Goal: Transaction & Acquisition: Book appointment/travel/reservation

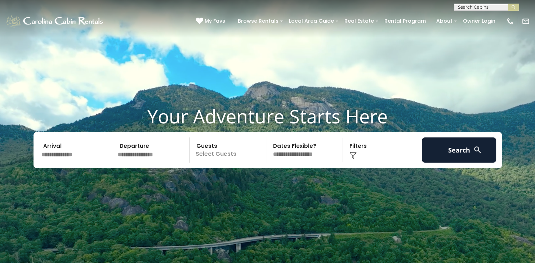
click at [53, 148] on input "text" at bounding box center [76, 150] width 75 height 25
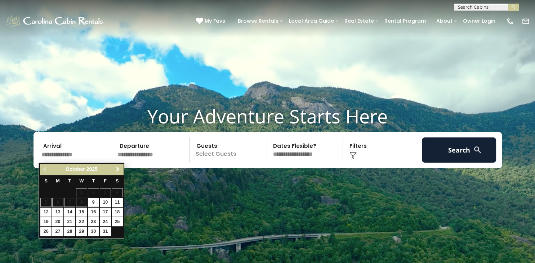
click at [117, 167] on span "Next" at bounding box center [118, 170] width 6 height 6
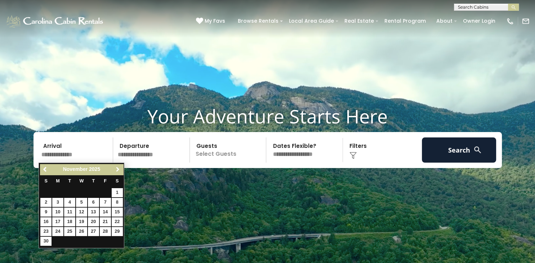
click at [117, 167] on span "Next" at bounding box center [118, 170] width 6 height 6
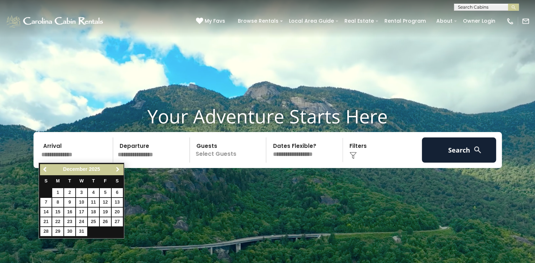
click at [117, 167] on span "Next" at bounding box center [118, 170] width 6 height 6
click at [106, 192] on link "2" at bounding box center [105, 192] width 11 height 9
type input "******"
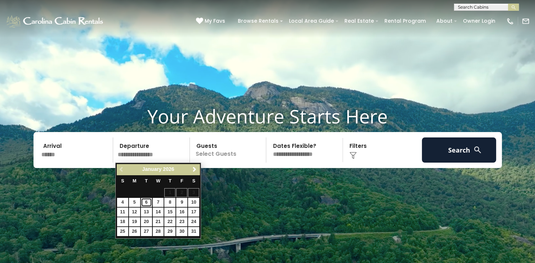
click at [148, 203] on link "6" at bounding box center [146, 202] width 11 height 9
type input "******"
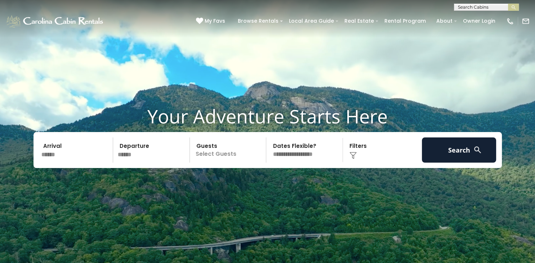
click at [216, 154] on p "Select Guests" at bounding box center [229, 150] width 74 height 25
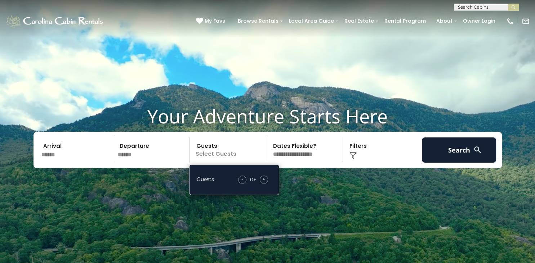
click at [263, 178] on span "+" at bounding box center [263, 179] width 3 height 7
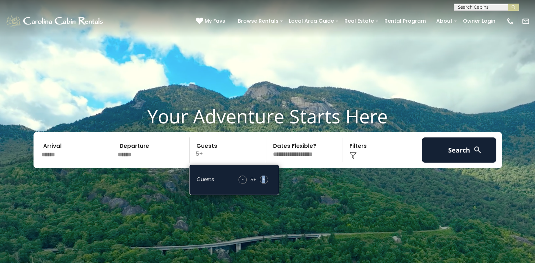
click at [263, 178] on span "+" at bounding box center [263, 179] width 3 height 7
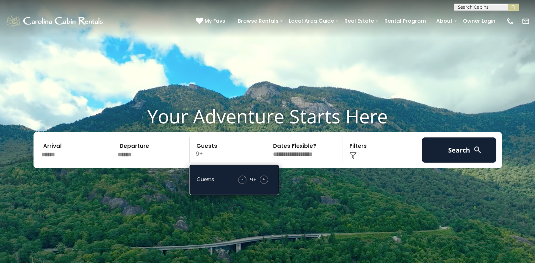
click at [263, 178] on span "+" at bounding box center [263, 179] width 3 height 7
click at [241, 178] on span "-" at bounding box center [241, 179] width 2 height 7
click at [264, 140] on p "11+" at bounding box center [229, 150] width 74 height 25
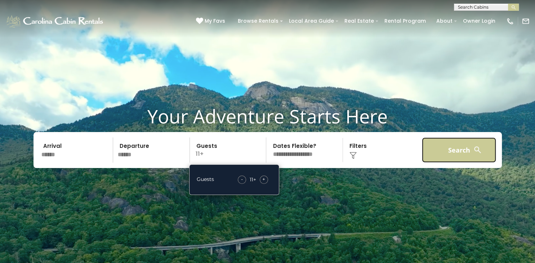
click at [455, 146] on button "Search" at bounding box center [459, 150] width 75 height 25
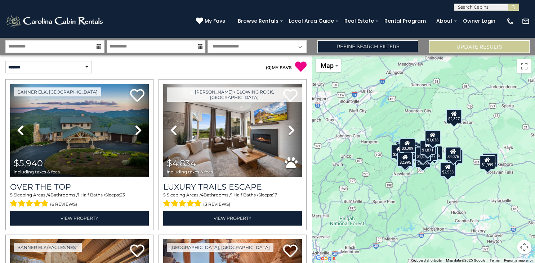
scroll to position [25, 0]
click at [5, 61] on select "**********" at bounding box center [48, 67] width 86 height 13
select select "**********"
click option "**********" at bounding box center [0, 0] width 0 height 0
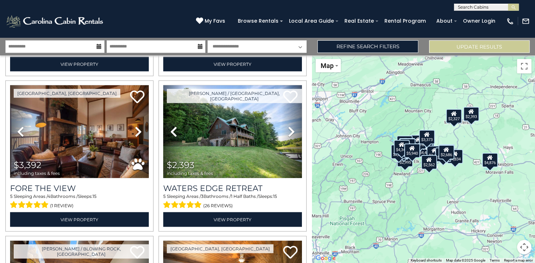
scroll to position [1559, 0]
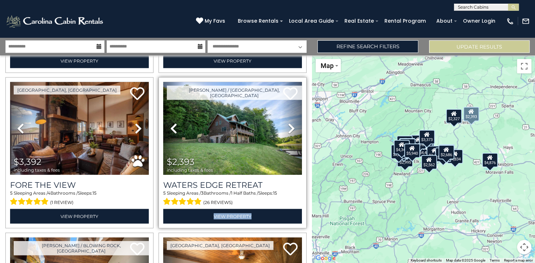
drag, startPoint x: 311, startPoint y: 70, endPoint x: 303, endPoint y: 212, distance: 142.2
click at [303, 212] on div "Boone / Jefferson, NC Previous Next" at bounding box center [233, 152] width 148 height 151
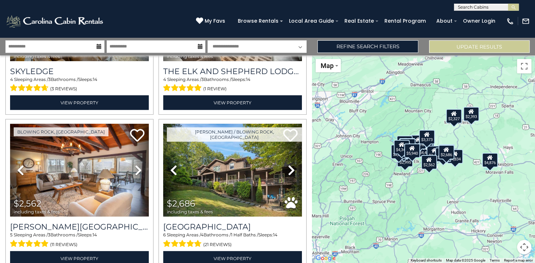
scroll to position [2192, 0]
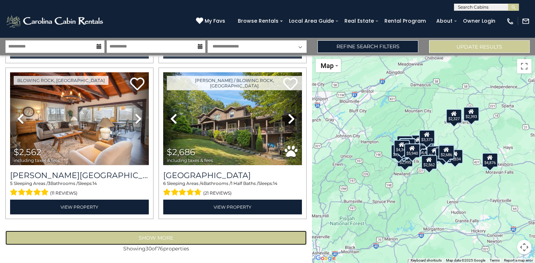
click at [128, 237] on button "Show More" at bounding box center [155, 238] width 301 height 14
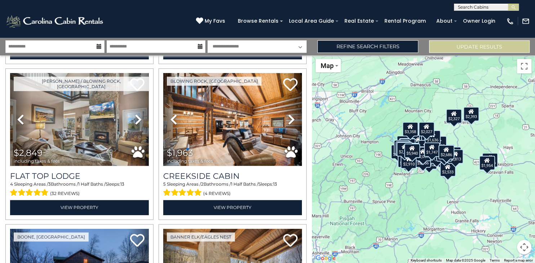
scroll to position [3132, 0]
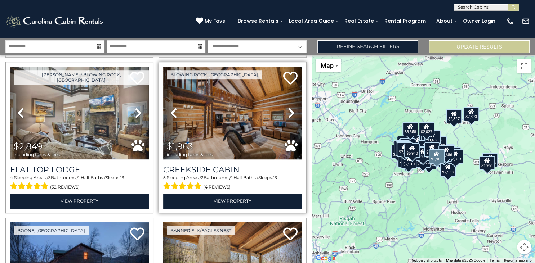
click at [233, 159] on img at bounding box center [232, 113] width 139 height 93
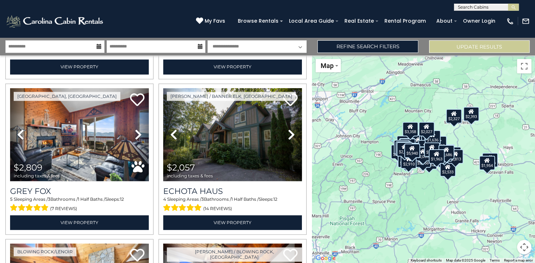
scroll to position [3740, 0]
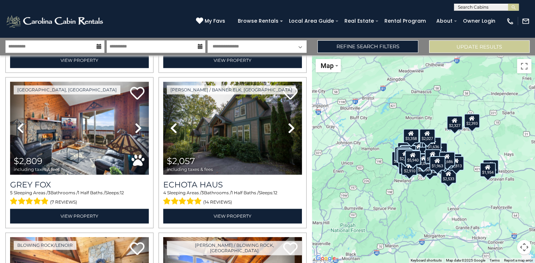
drag, startPoint x: 310, startPoint y: 199, endPoint x: 314, endPoint y: 233, distance: 34.8
click at [314, 233] on div "$6,928 $5,940 $6,015 $4,521 $4,876 $2,938 $4,834 $4,449 $4,316 $4,545 $4,366 $3…" at bounding box center [423, 159] width 223 height 208
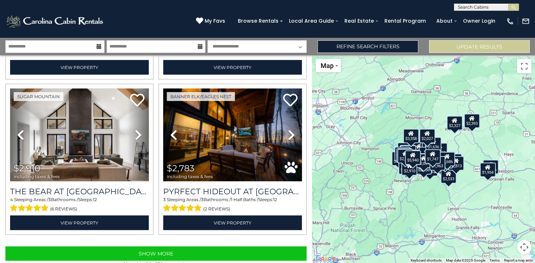
scroll to position [4528, 0]
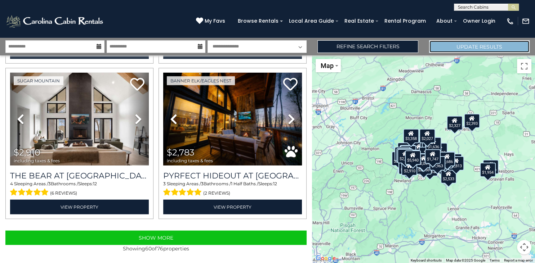
click at [476, 49] on button "Update Results" at bounding box center [479, 46] width 101 height 13
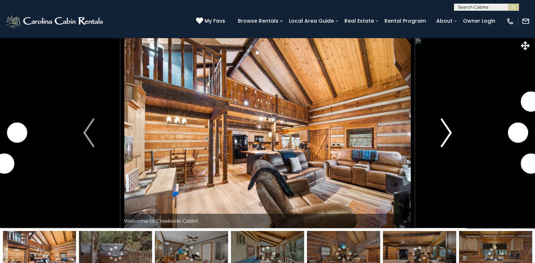
click at [446, 135] on img "Next" at bounding box center [446, 133] width 11 height 29
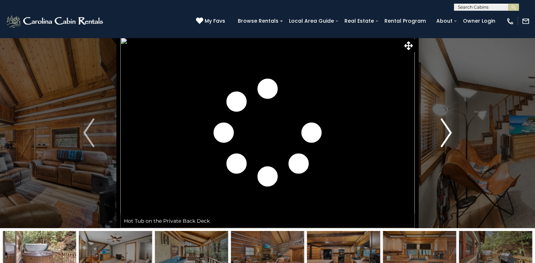
click at [446, 135] on img "Next" at bounding box center [446, 133] width 11 height 29
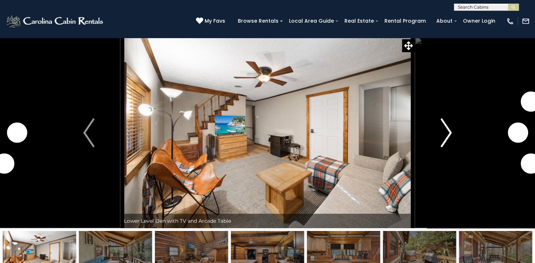
click at [446, 135] on img "Next" at bounding box center [446, 133] width 11 height 29
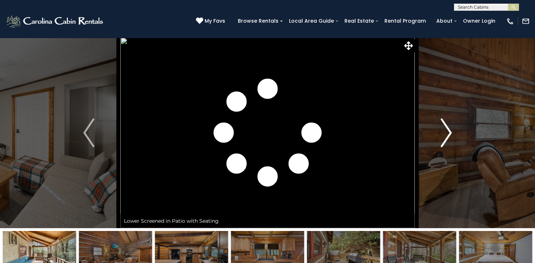
click at [446, 135] on img "Next" at bounding box center [446, 133] width 11 height 29
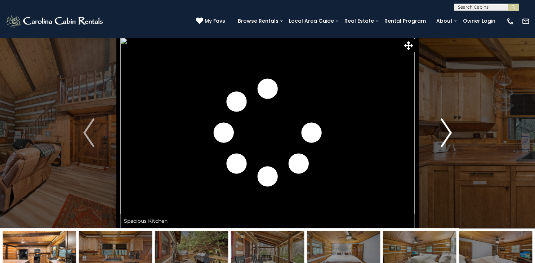
click at [446, 135] on img "Next" at bounding box center [446, 133] width 11 height 29
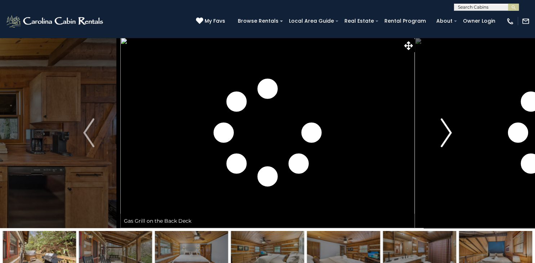
click at [446, 135] on img "Next" at bounding box center [446, 133] width 11 height 29
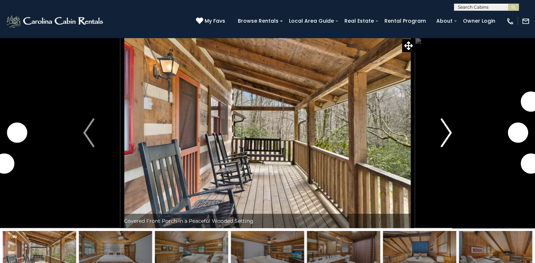
click at [446, 135] on img "Next" at bounding box center [446, 133] width 11 height 29
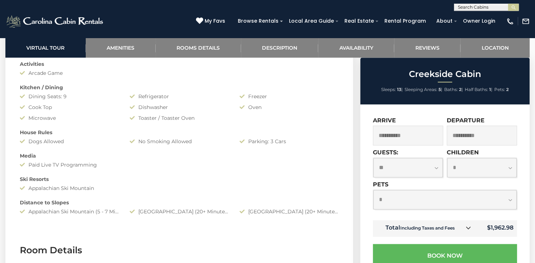
scroll to position [625, 0]
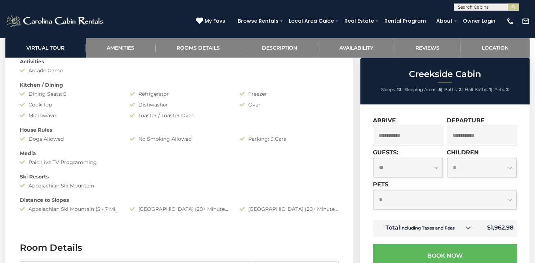
drag, startPoint x: 535, startPoint y: 37, endPoint x: 529, endPoint y: 107, distance: 70.8
click at [529, 107] on div "Creekside Cabin Sleeps: 13 | Sleeping Areas: 5 | Baths: 2 | Half Baths: 1 | Pet…" at bounding box center [444, 260] width 169 height 404
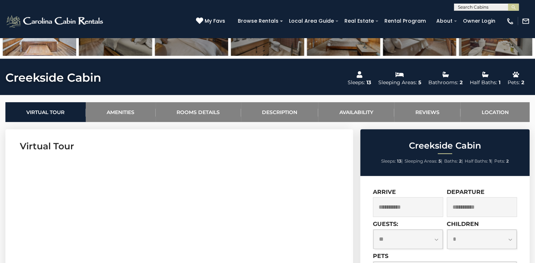
scroll to position [218, 0]
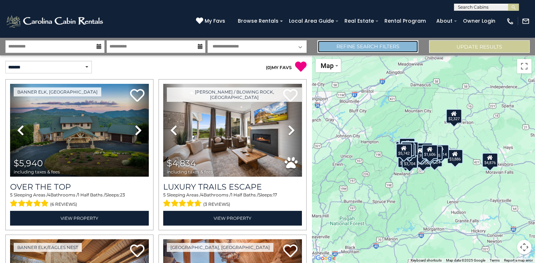
click at [369, 50] on link "Refine Search Filters" at bounding box center [367, 46] width 101 height 13
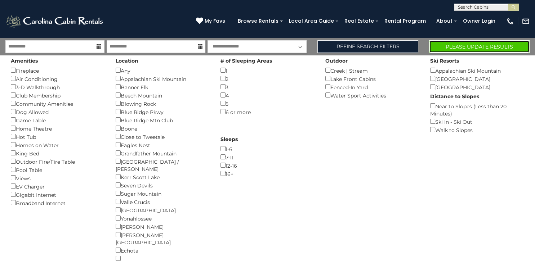
click at [445, 47] on button "Please Update Results" at bounding box center [479, 46] width 101 height 13
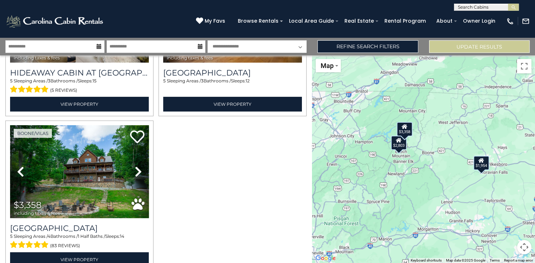
scroll to position [152, 0]
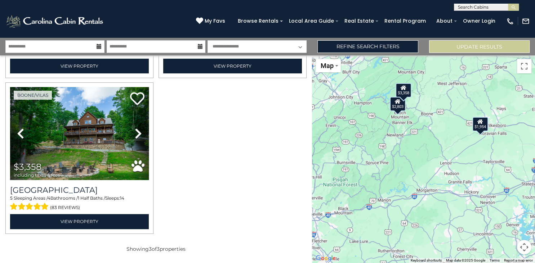
drag, startPoint x: 311, startPoint y: 94, endPoint x: 317, endPoint y: 162, distance: 68.4
click at [317, 162] on div "$2,803 $1,954 $3,358" at bounding box center [423, 159] width 223 height 208
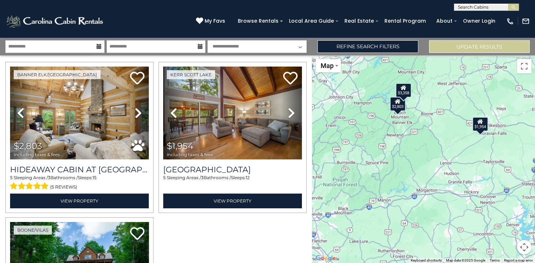
scroll to position [0, 0]
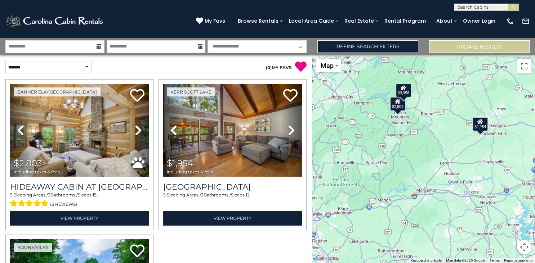
click at [308, 62] on div "( 0 ) MY FAVS" at bounding box center [234, 63] width 156 height 17
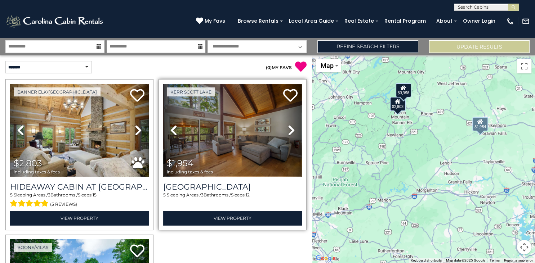
click at [224, 110] on img at bounding box center [232, 130] width 139 height 93
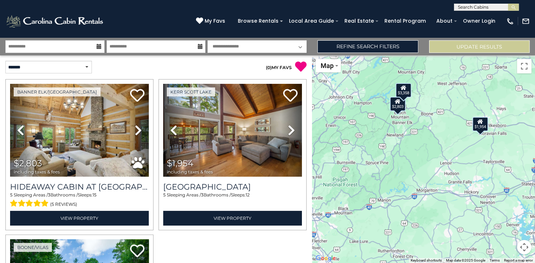
click at [486, 6] on input "text" at bounding box center [485, 8] width 63 height 7
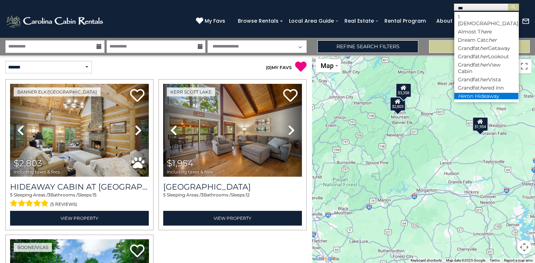
type input "***"
click at [498, 93] on li "Her on Hideaway" at bounding box center [486, 96] width 64 height 6
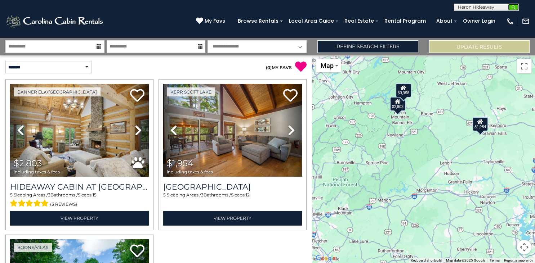
click at [515, 7] on img "submit" at bounding box center [513, 7] width 5 height 5
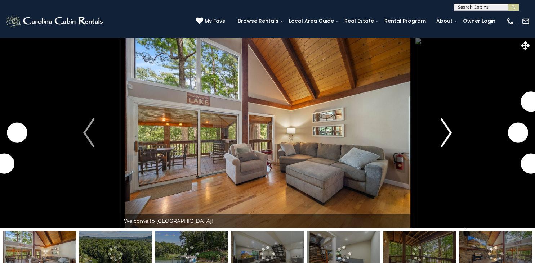
click at [446, 133] on img "Next" at bounding box center [446, 133] width 11 height 29
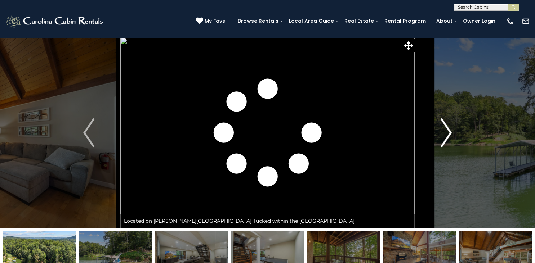
click at [443, 137] on img "Next" at bounding box center [446, 133] width 11 height 29
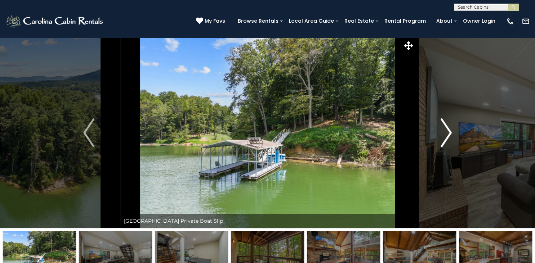
click at [443, 137] on img "Next" at bounding box center [446, 133] width 11 height 29
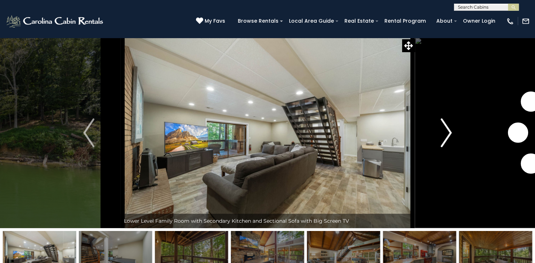
click at [443, 137] on img "Next" at bounding box center [446, 133] width 11 height 29
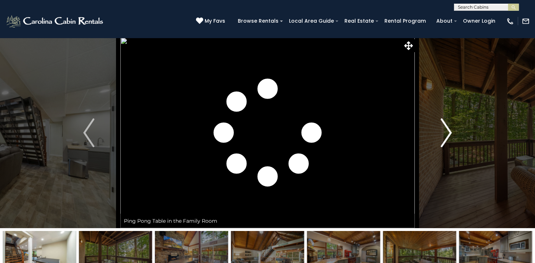
click at [443, 137] on img "Next" at bounding box center [446, 133] width 11 height 29
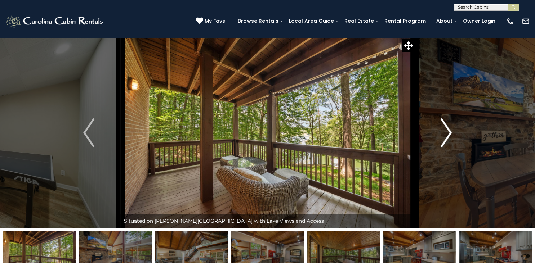
click at [443, 137] on img "Next" at bounding box center [446, 133] width 11 height 29
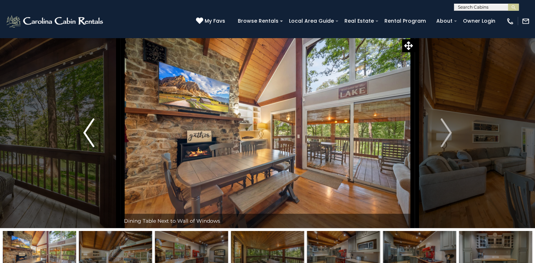
click at [88, 130] on img "Previous" at bounding box center [88, 133] width 11 height 29
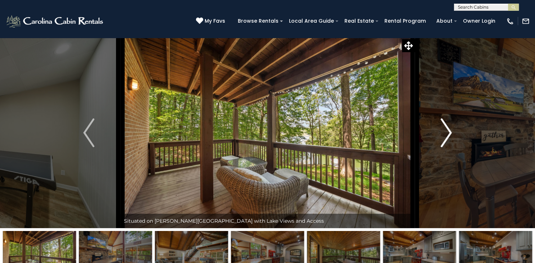
click at [446, 136] on img "Next" at bounding box center [446, 133] width 11 height 29
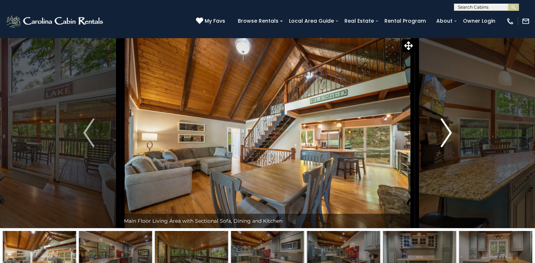
click at [446, 136] on img "Next" at bounding box center [446, 133] width 11 height 29
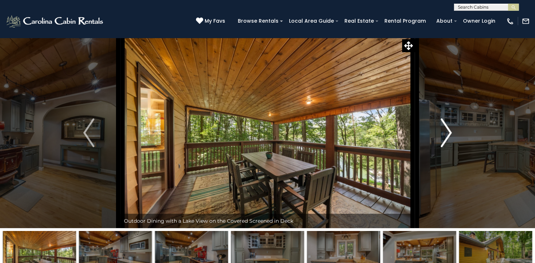
click at [446, 136] on img "Next" at bounding box center [446, 133] width 11 height 29
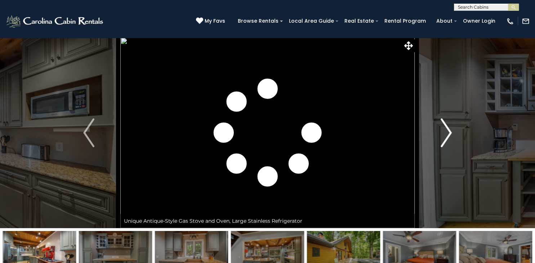
click at [446, 136] on img "Next" at bounding box center [446, 133] width 11 height 29
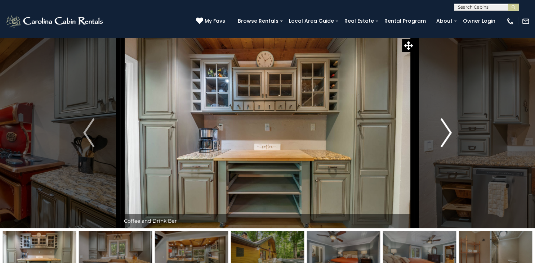
click at [446, 136] on img "Next" at bounding box center [446, 133] width 11 height 29
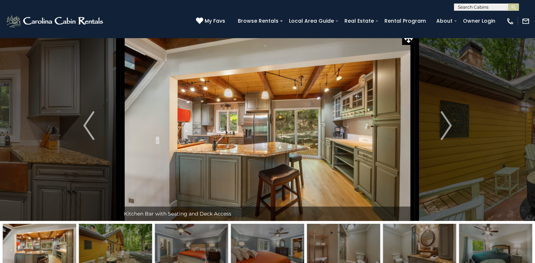
scroll to position [6, 0]
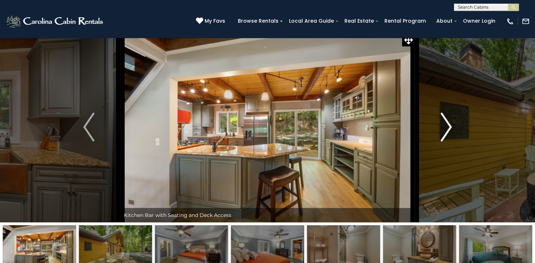
click at [445, 131] on img "Next" at bounding box center [446, 127] width 11 height 29
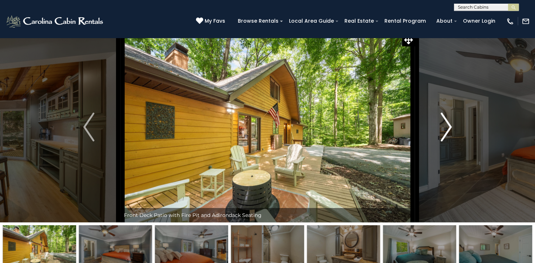
click at [445, 131] on img "Next" at bounding box center [446, 127] width 11 height 29
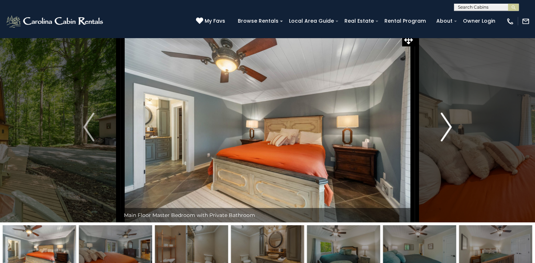
click at [445, 131] on img "Next" at bounding box center [446, 127] width 11 height 29
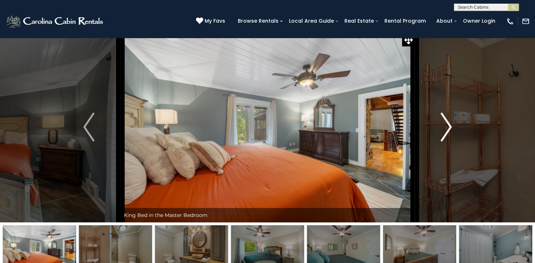
click at [445, 131] on img "Next" at bounding box center [446, 127] width 11 height 29
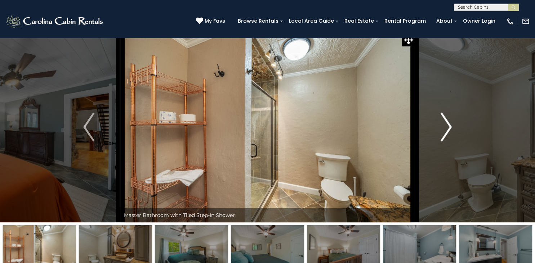
click at [445, 131] on img "Next" at bounding box center [446, 127] width 11 height 29
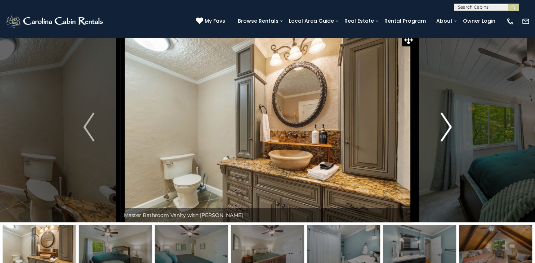
click at [445, 131] on img "Next" at bounding box center [446, 127] width 11 height 29
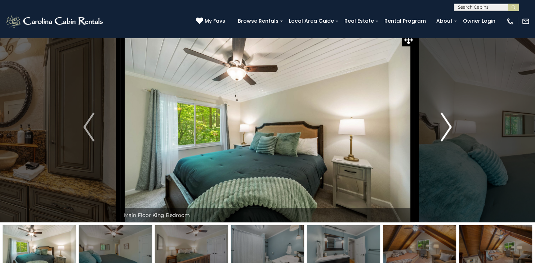
click at [445, 131] on img "Next" at bounding box center [446, 127] width 11 height 29
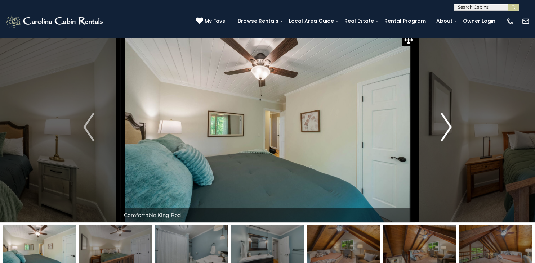
click at [445, 131] on img "Next" at bounding box center [446, 127] width 11 height 29
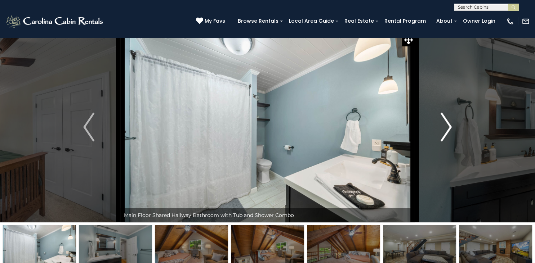
click at [445, 131] on img "Next" at bounding box center [446, 127] width 11 height 29
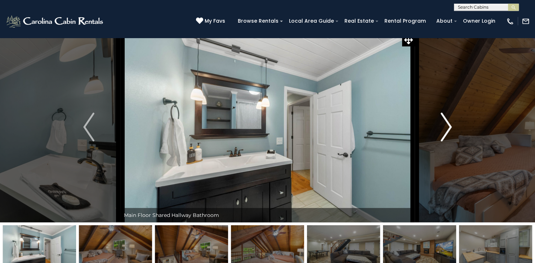
click at [445, 131] on img "Next" at bounding box center [446, 127] width 11 height 29
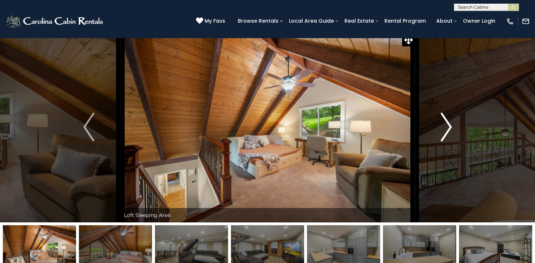
click at [445, 131] on img "Next" at bounding box center [446, 127] width 11 height 29
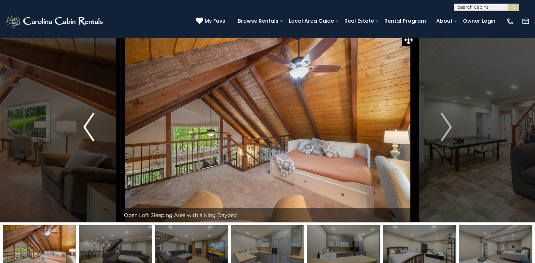
click at [86, 126] on img "Previous" at bounding box center [88, 127] width 11 height 29
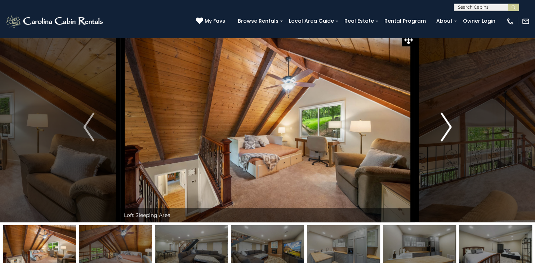
click at [447, 128] on img "Next" at bounding box center [446, 127] width 11 height 29
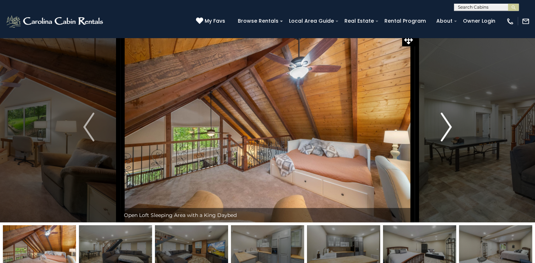
click at [447, 128] on img "Next" at bounding box center [446, 127] width 11 height 29
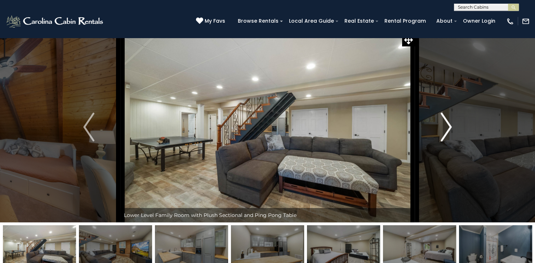
click at [447, 128] on img "Next" at bounding box center [446, 127] width 11 height 29
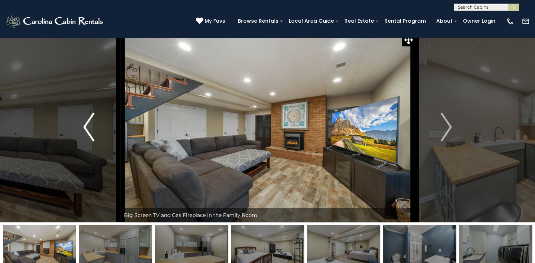
click at [84, 128] on img "Previous" at bounding box center [88, 127] width 11 height 29
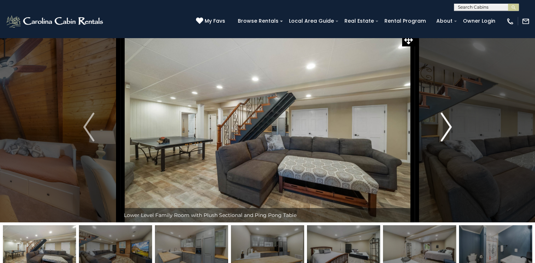
click at [442, 135] on img "Next" at bounding box center [446, 127] width 11 height 29
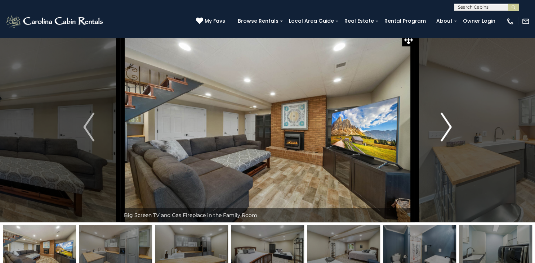
click at [449, 130] on img "Next" at bounding box center [446, 127] width 11 height 29
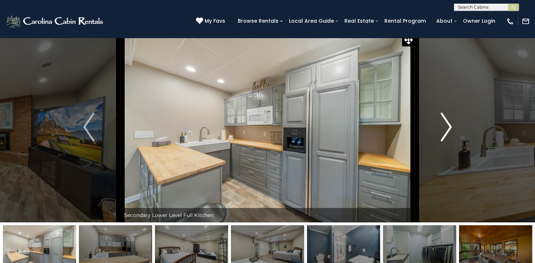
click at [449, 130] on img "Next" at bounding box center [446, 127] width 11 height 29
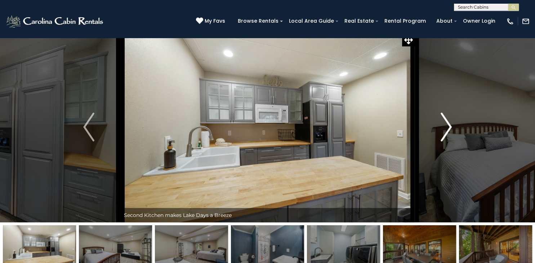
click at [449, 130] on img "Next" at bounding box center [446, 127] width 11 height 29
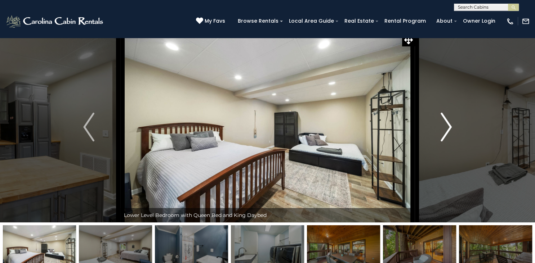
click at [449, 130] on img "Next" at bounding box center [446, 127] width 11 height 29
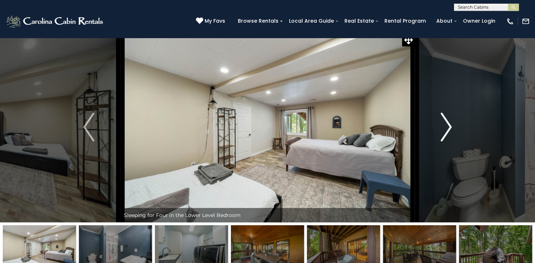
click at [449, 130] on img "Next" at bounding box center [446, 127] width 11 height 29
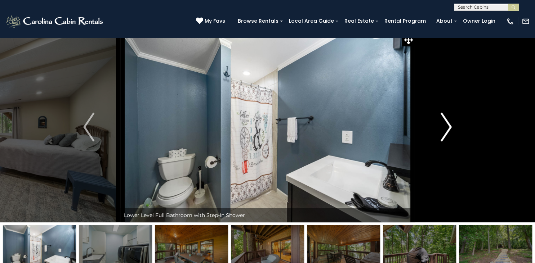
click at [449, 130] on img "Next" at bounding box center [446, 127] width 11 height 29
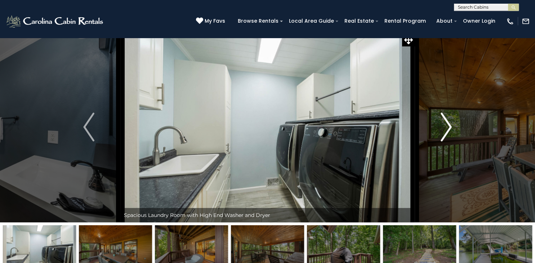
click at [449, 130] on img "Next" at bounding box center [446, 127] width 11 height 29
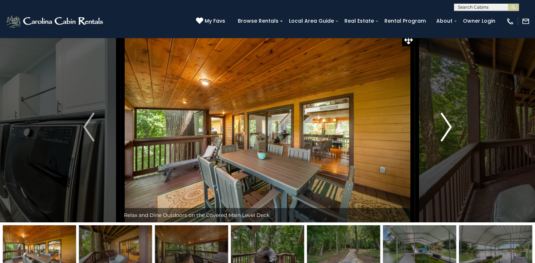
click at [449, 130] on img "Next" at bounding box center [446, 127] width 11 height 29
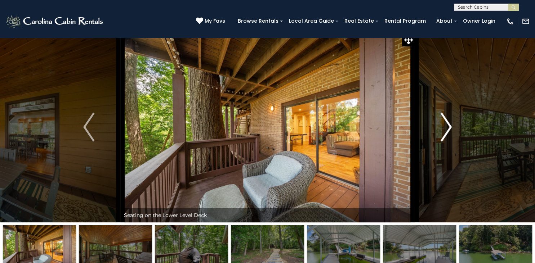
click at [449, 130] on img "Next" at bounding box center [446, 127] width 11 height 29
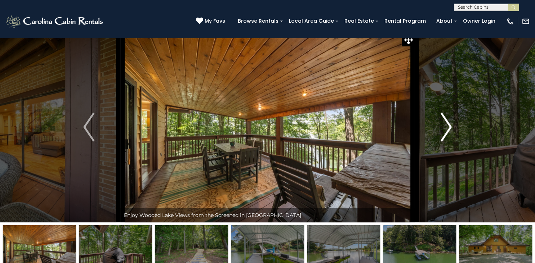
click at [449, 130] on img "Next" at bounding box center [446, 127] width 11 height 29
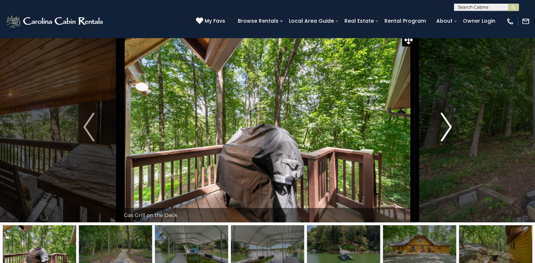
click at [449, 130] on img "Next" at bounding box center [446, 127] width 11 height 29
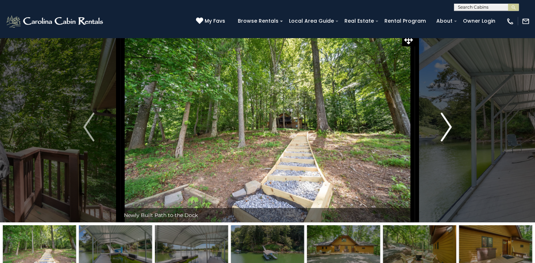
click at [449, 130] on img "Next" at bounding box center [446, 127] width 11 height 29
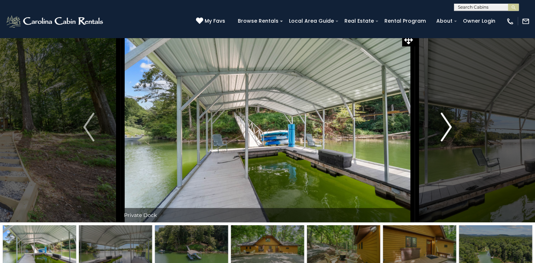
click at [449, 130] on img "Next" at bounding box center [446, 127] width 11 height 29
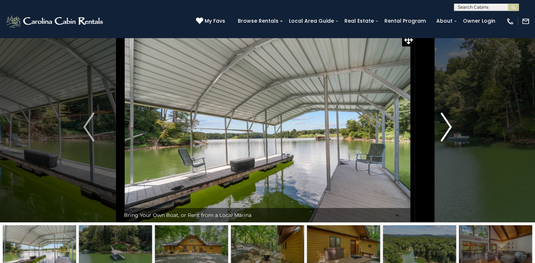
click at [449, 130] on img "Next" at bounding box center [446, 127] width 11 height 29
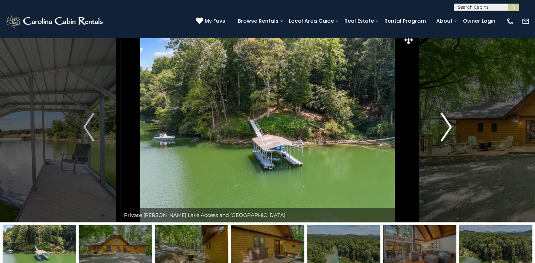
click at [448, 126] on img "Next" at bounding box center [446, 127] width 11 height 29
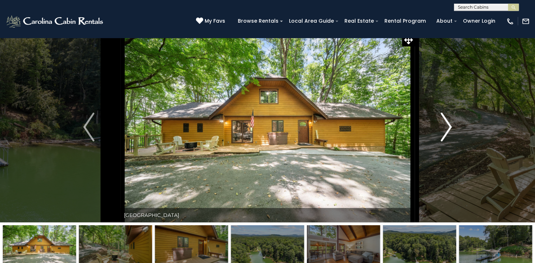
click at [448, 126] on img "Next" at bounding box center [446, 127] width 11 height 29
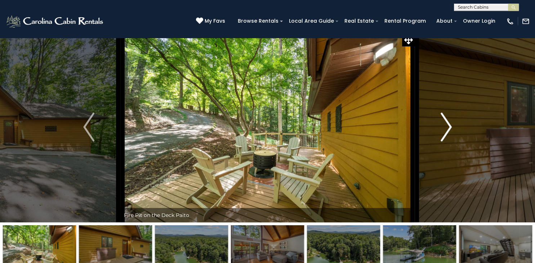
click at [448, 126] on img "Next" at bounding box center [446, 127] width 11 height 29
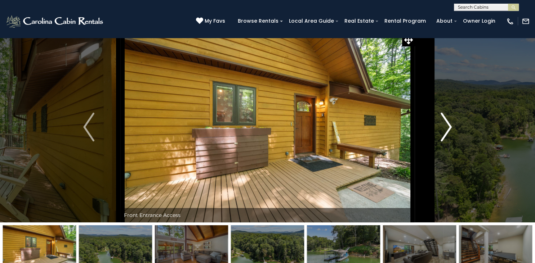
click at [448, 126] on img "Next" at bounding box center [446, 127] width 11 height 29
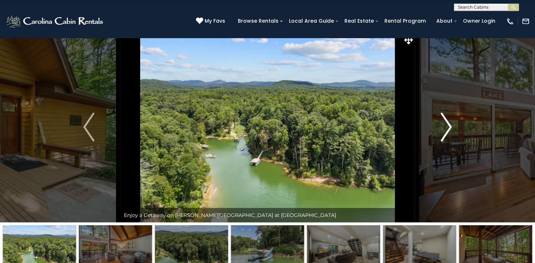
click at [448, 126] on img "Next" at bounding box center [446, 127] width 11 height 29
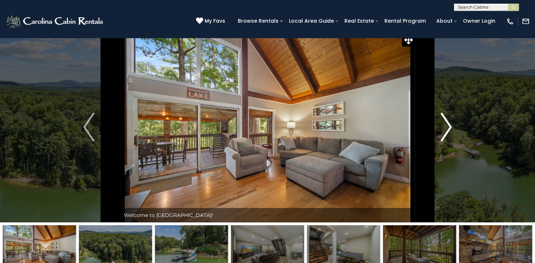
click at [448, 126] on img "Next" at bounding box center [446, 127] width 11 height 29
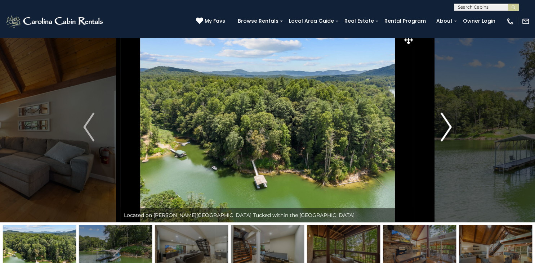
click at [448, 126] on img "Next" at bounding box center [446, 127] width 11 height 29
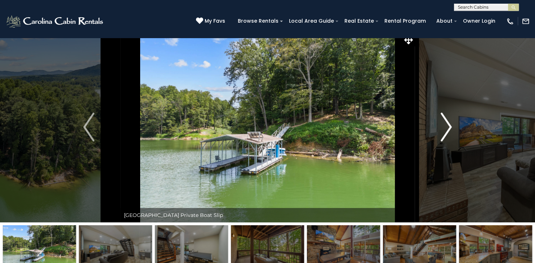
click at [448, 126] on img "Next" at bounding box center [446, 127] width 11 height 29
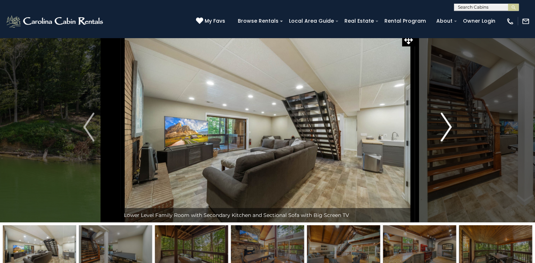
click at [448, 126] on img "Next" at bounding box center [446, 127] width 11 height 29
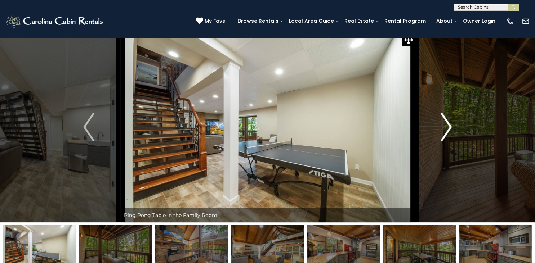
click at [448, 126] on img "Next" at bounding box center [446, 127] width 11 height 29
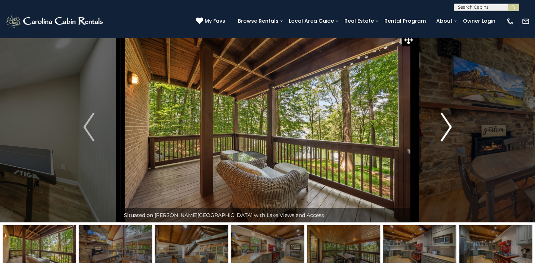
click at [448, 126] on img "Next" at bounding box center [446, 127] width 11 height 29
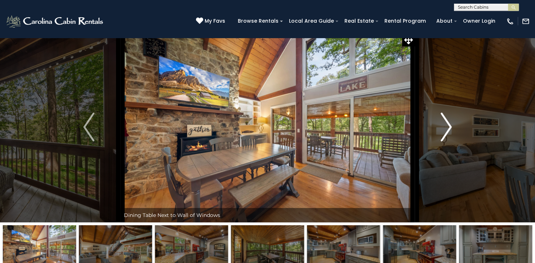
click at [448, 126] on img "Next" at bounding box center [446, 127] width 11 height 29
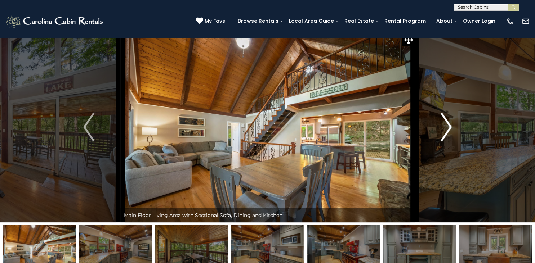
click at [448, 126] on img "Next" at bounding box center [446, 127] width 11 height 29
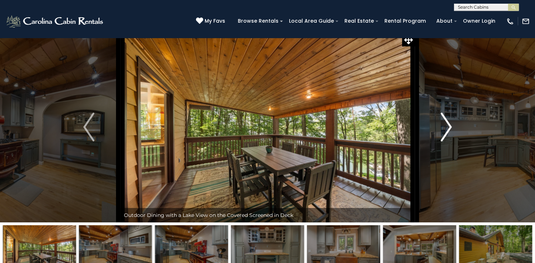
click at [448, 126] on img "Next" at bounding box center [446, 127] width 11 height 29
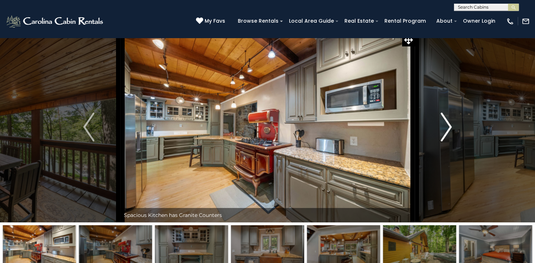
click at [448, 126] on img "Next" at bounding box center [446, 127] width 11 height 29
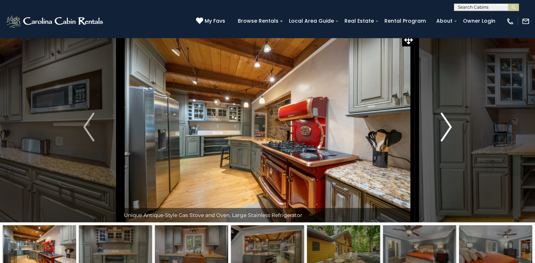
click at [448, 126] on img "Next" at bounding box center [446, 127] width 11 height 29
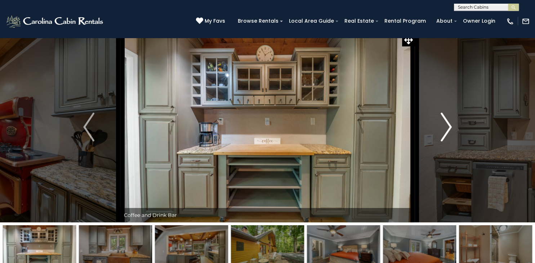
click at [448, 126] on img "Next" at bounding box center [446, 127] width 11 height 29
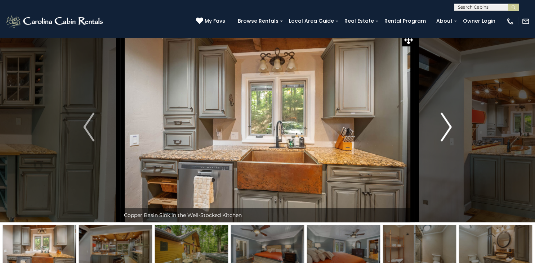
click at [448, 126] on img "Next" at bounding box center [446, 127] width 11 height 29
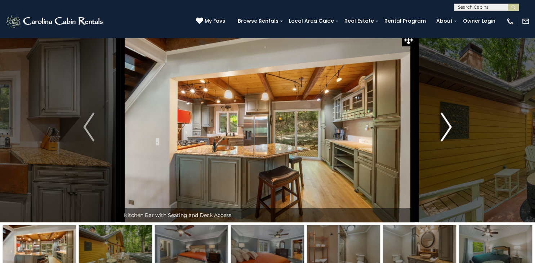
click at [448, 126] on img "Next" at bounding box center [446, 127] width 11 height 29
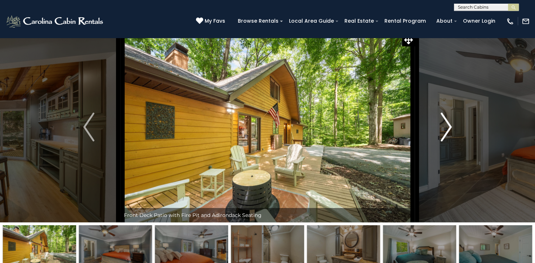
click at [448, 126] on img "Next" at bounding box center [446, 127] width 11 height 29
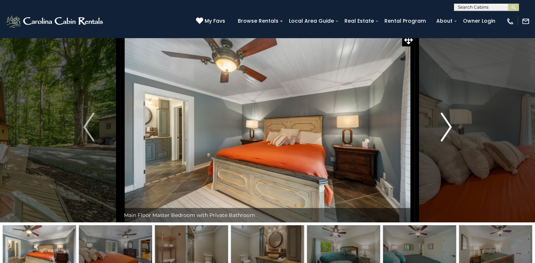
click at [448, 126] on img "Next" at bounding box center [446, 127] width 11 height 29
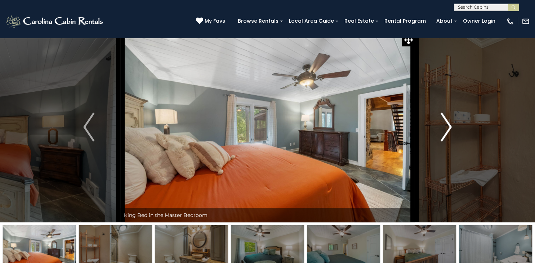
click at [448, 126] on img "Next" at bounding box center [446, 127] width 11 height 29
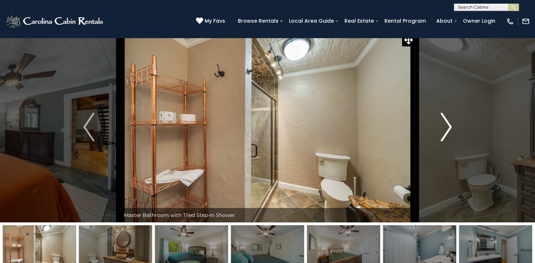
click at [448, 126] on img "Next" at bounding box center [446, 127] width 11 height 29
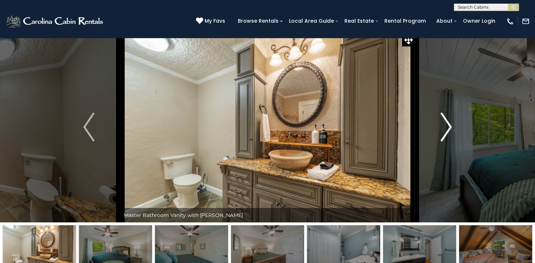
click at [448, 126] on img "Next" at bounding box center [446, 127] width 11 height 29
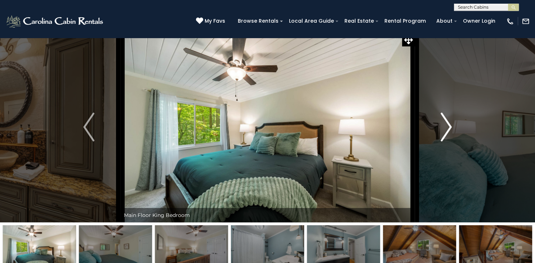
click at [448, 126] on img "Next" at bounding box center [446, 127] width 11 height 29
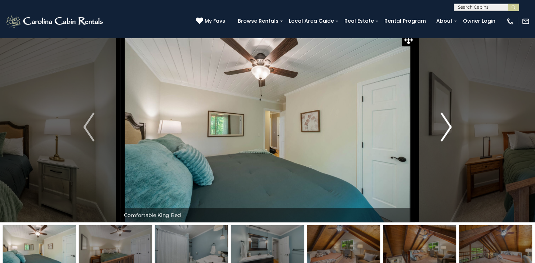
click at [448, 126] on img "Next" at bounding box center [446, 127] width 11 height 29
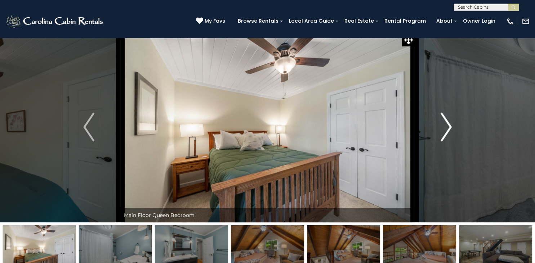
click at [448, 126] on img "Next" at bounding box center [446, 127] width 11 height 29
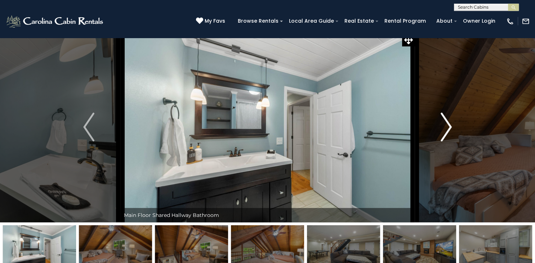
click at [448, 126] on img "Next" at bounding box center [446, 127] width 11 height 29
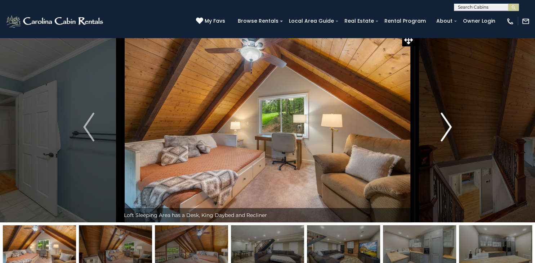
click at [448, 126] on img "Next" at bounding box center [446, 127] width 11 height 29
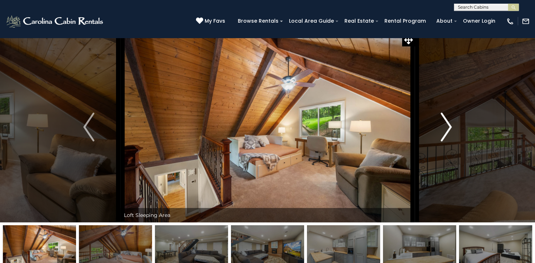
click at [448, 126] on img "Next" at bounding box center [446, 127] width 11 height 29
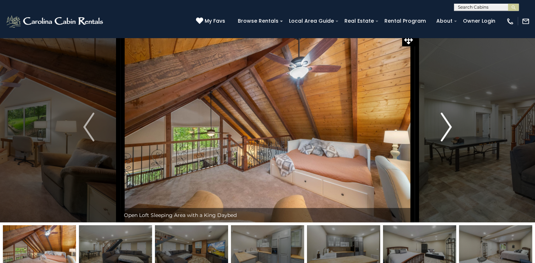
click at [448, 126] on img "Next" at bounding box center [446, 127] width 11 height 29
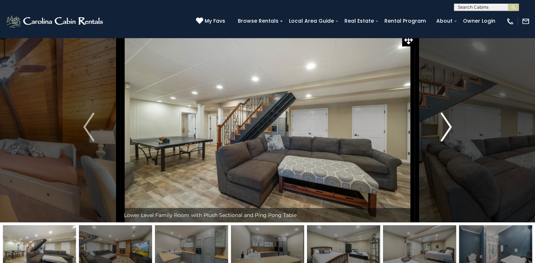
click at [448, 126] on img "Next" at bounding box center [446, 127] width 11 height 29
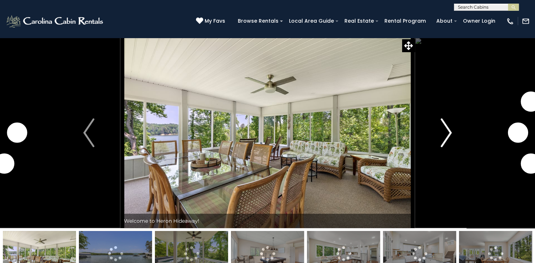
click at [445, 140] on img "Next" at bounding box center [446, 133] width 11 height 29
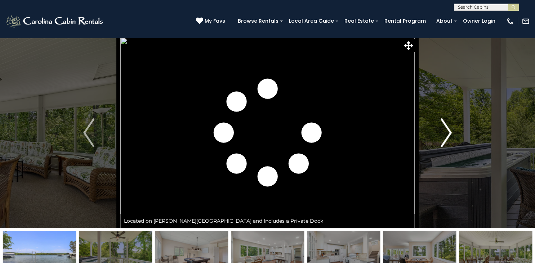
click at [445, 141] on img "Next" at bounding box center [446, 133] width 11 height 29
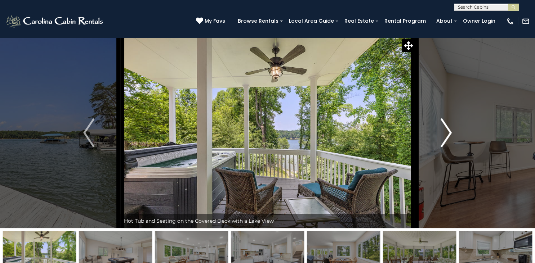
click at [445, 141] on img "Next" at bounding box center [446, 133] width 11 height 29
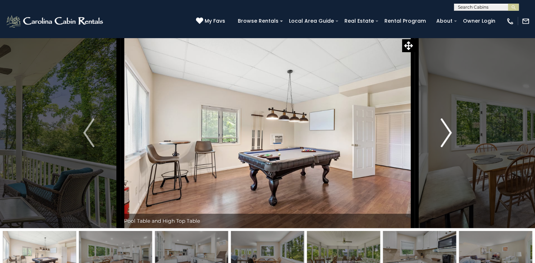
click at [445, 141] on img "Next" at bounding box center [446, 133] width 11 height 29
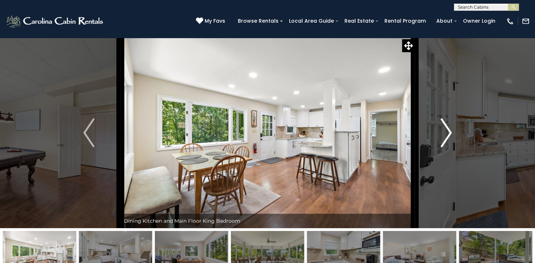
click at [445, 141] on img "Next" at bounding box center [446, 133] width 11 height 29
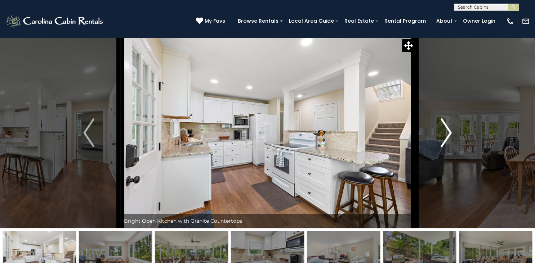
click at [445, 141] on img "Next" at bounding box center [446, 133] width 11 height 29
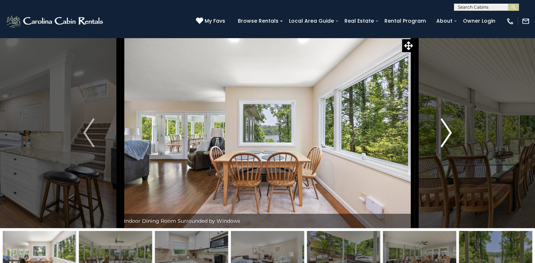
click at [445, 141] on img "Next" at bounding box center [446, 133] width 11 height 29
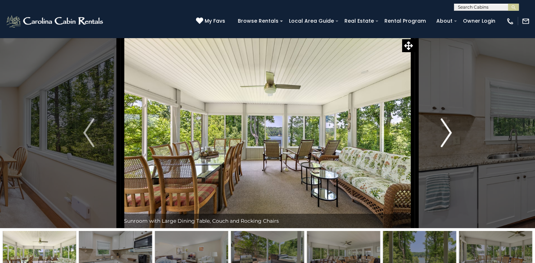
click at [445, 141] on img "Next" at bounding box center [446, 133] width 11 height 29
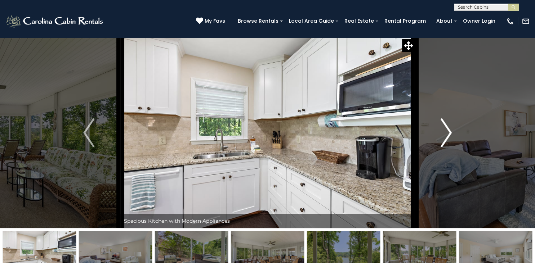
click at [445, 141] on img "Next" at bounding box center [446, 133] width 11 height 29
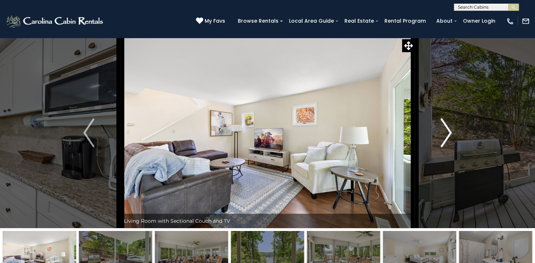
click at [445, 141] on img "Next" at bounding box center [446, 133] width 11 height 29
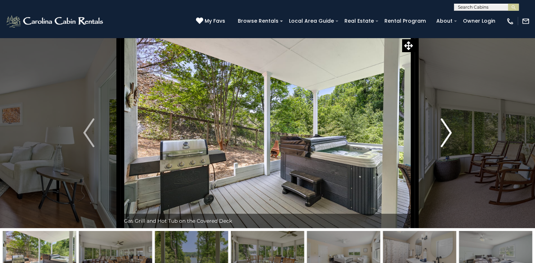
click at [445, 141] on img "Next" at bounding box center [446, 133] width 11 height 29
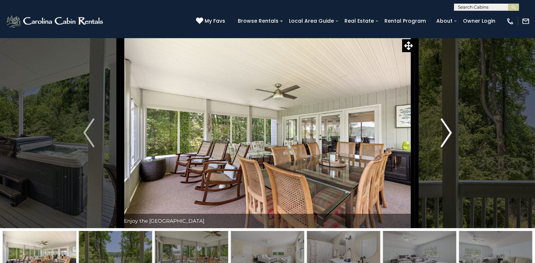
click at [445, 141] on img "Next" at bounding box center [446, 133] width 11 height 29
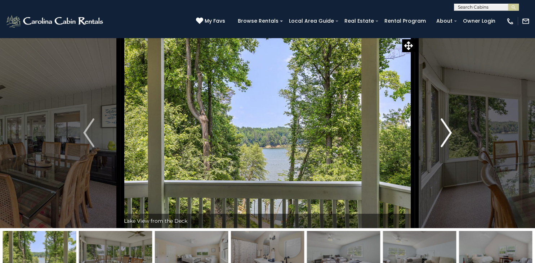
click at [445, 141] on img "Next" at bounding box center [446, 133] width 11 height 29
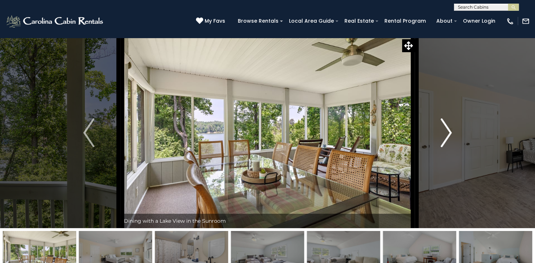
click at [445, 141] on img "Next" at bounding box center [446, 133] width 11 height 29
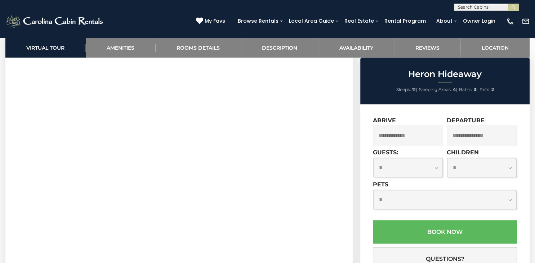
scroll to position [330, 0]
click at [407, 135] on input "text" at bounding box center [408, 136] width 70 height 20
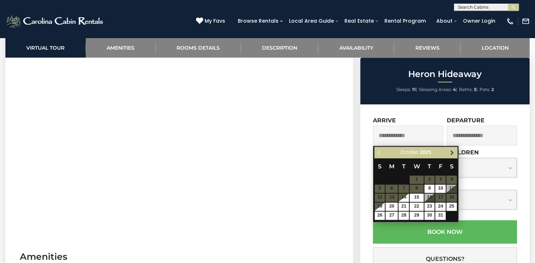
click at [454, 153] on span "Next" at bounding box center [452, 153] width 6 height 6
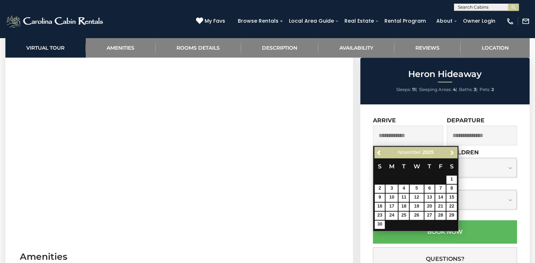
click at [454, 153] on span "Next" at bounding box center [452, 153] width 6 height 6
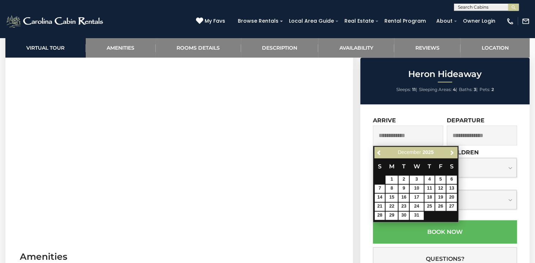
click at [454, 153] on span "Next" at bounding box center [452, 153] width 6 height 6
click at [439, 180] on link "2" at bounding box center [440, 180] width 10 height 8
type input "**********"
click at [439, 180] on div "**********" at bounding box center [409, 165] width 72 height 32
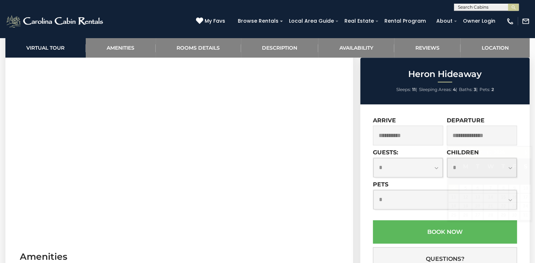
click at [495, 138] on input "text" at bounding box center [482, 136] width 70 height 20
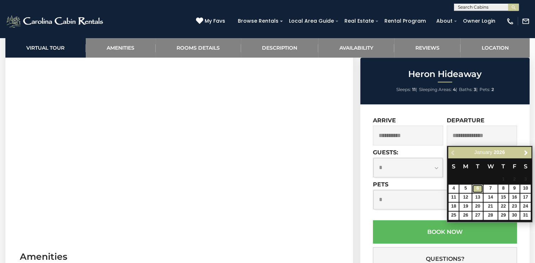
click at [478, 190] on link "6" at bounding box center [477, 189] width 10 height 8
type input "**********"
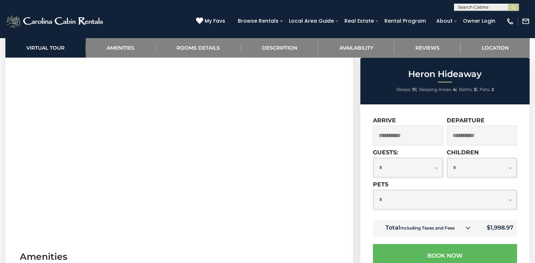
select select "**"
click option "**" at bounding box center [0, 0] width 0 height 0
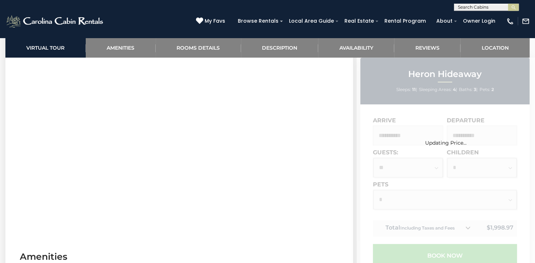
click at [398, 152] on div "Updating Price..." at bounding box center [446, 260] width 178 height 404
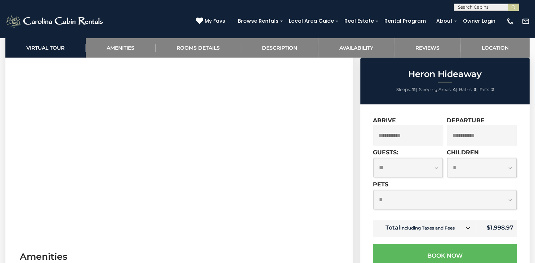
click at [447, 158] on select "**********" at bounding box center [482, 167] width 70 height 19
select select "*"
click option "*" at bounding box center [0, 0] width 0 height 0
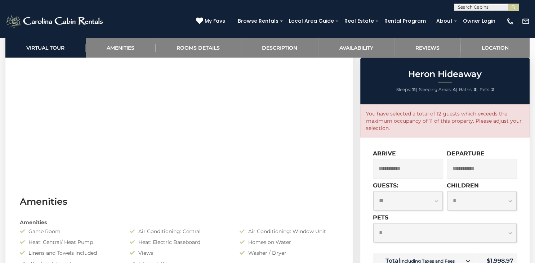
scroll to position [387, 0]
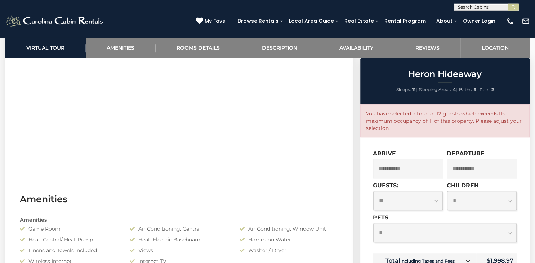
click at [373, 191] on select "**********" at bounding box center [408, 200] width 70 height 19
select select "**"
click option "**" at bounding box center [0, 0] width 0 height 0
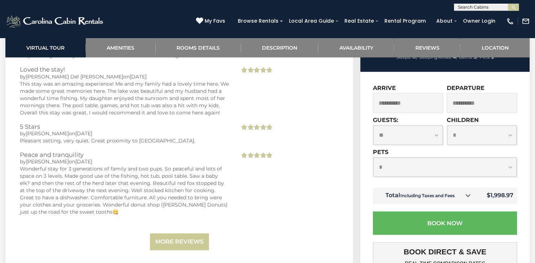
scroll to position [1566, 0]
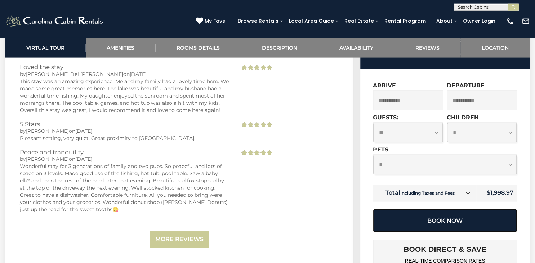
click at [461, 209] on button "Book Now" at bounding box center [445, 220] width 144 height 23
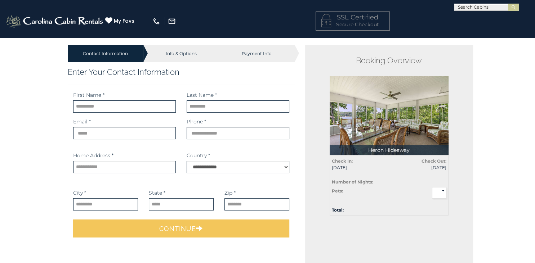
select select "*********"
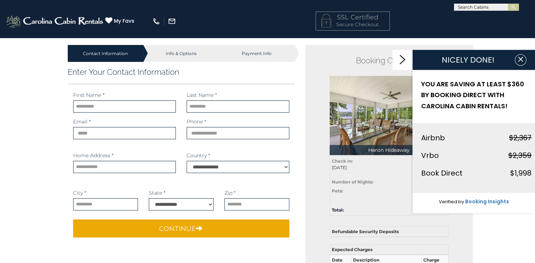
drag, startPoint x: 533, startPoint y: 36, endPoint x: 535, endPoint y: 65, distance: 28.9
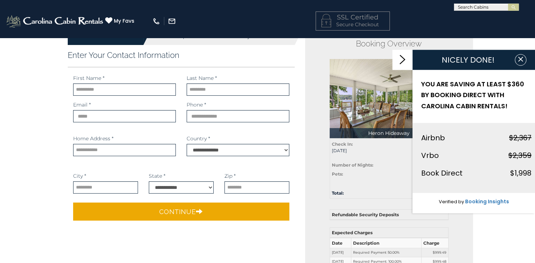
scroll to position [15, 0]
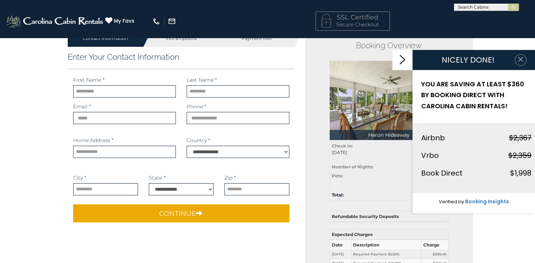
click at [523, 59] on icon "button" at bounding box center [520, 58] width 7 height 7
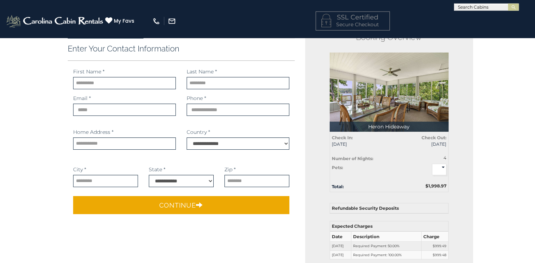
scroll to position [0, 0]
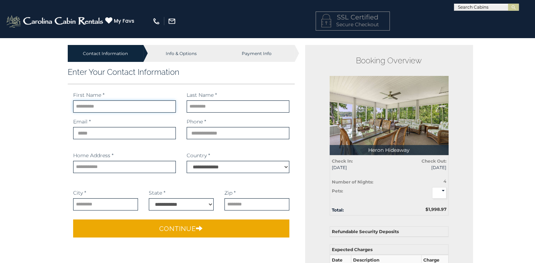
click at [119, 104] on input "text" at bounding box center [124, 107] width 103 height 12
type input "****"
type input "*******"
type input "**********"
click at [200, 135] on input "phone" at bounding box center [238, 133] width 103 height 12
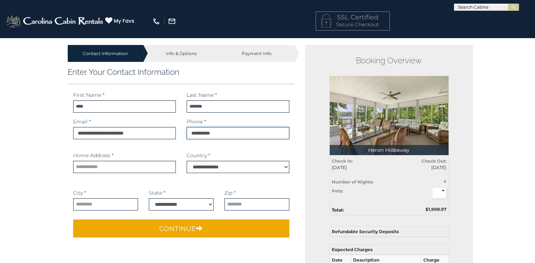
type input "**********"
click at [119, 170] on input "text" at bounding box center [124, 167] width 103 height 12
type input "**********"
select select "*********"
click option "**********" at bounding box center [0, 0] width 0 height 0
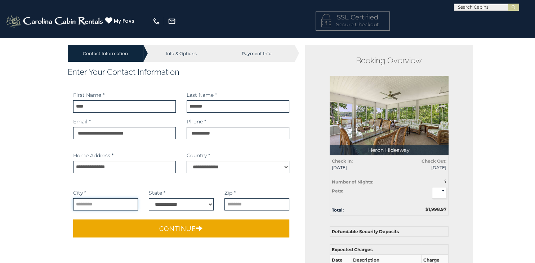
click at [93, 205] on input "text" at bounding box center [105, 205] width 65 height 12
type input "*********"
select select "**"
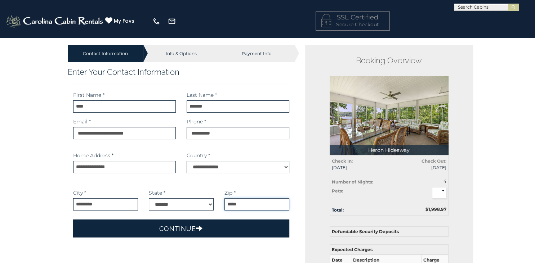
type input "*****"
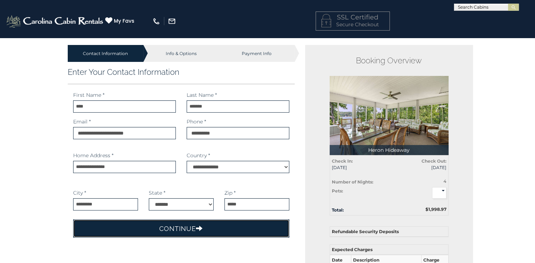
click at [173, 232] on button "Continue" at bounding box center [181, 229] width 217 height 18
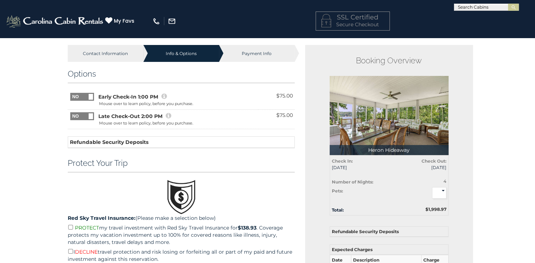
click at [166, 114] on icon at bounding box center [168, 116] width 5 height 6
click at [163, 96] on icon at bounding box center [163, 96] width 5 height 6
click at [167, 113] on icon at bounding box center [168, 116] width 5 height 6
click at [90, 97] on span at bounding box center [91, 97] width 4 height 6
click at [90, 93] on span at bounding box center [70, 93] width 48 height 0
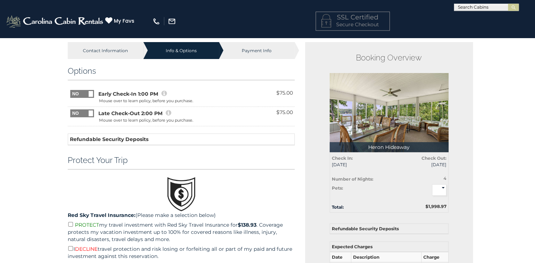
scroll to position [1, 0]
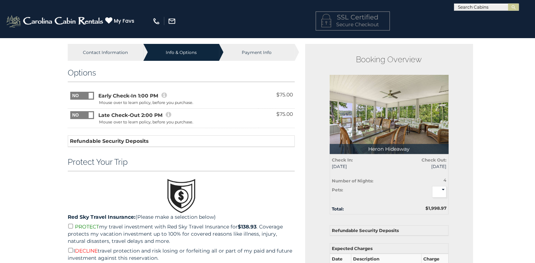
click at [167, 116] on icon at bounding box center [168, 115] width 5 height 6
click at [84, 111] on span at bounding box center [94, 111] width 48 height 0
click at [80, 111] on span at bounding box center [70, 111] width 48 height 0
click at [167, 115] on icon at bounding box center [168, 115] width 5 height 6
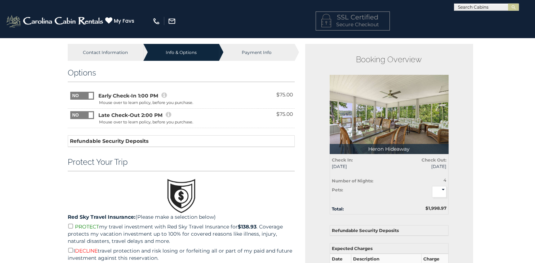
click at [167, 115] on icon at bounding box center [168, 115] width 5 height 6
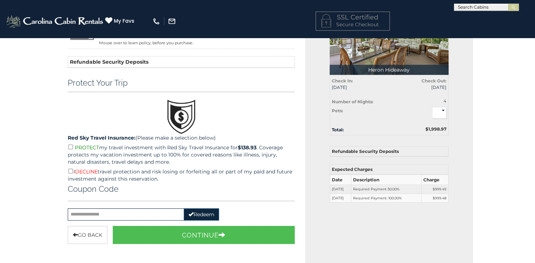
scroll to position [81, 0]
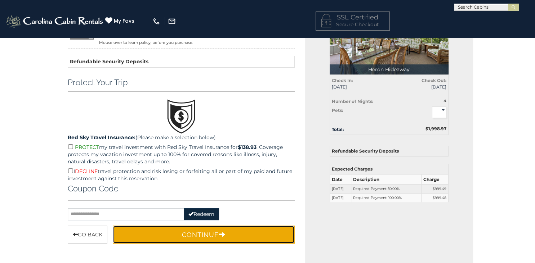
click at [262, 232] on button "Continue" at bounding box center [204, 235] width 182 height 18
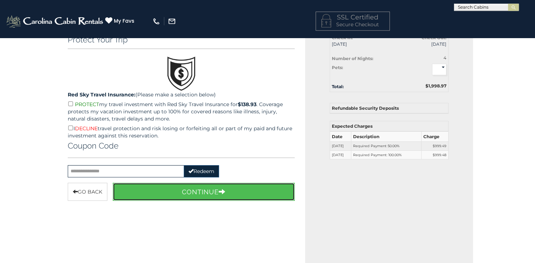
scroll to position [49, 0]
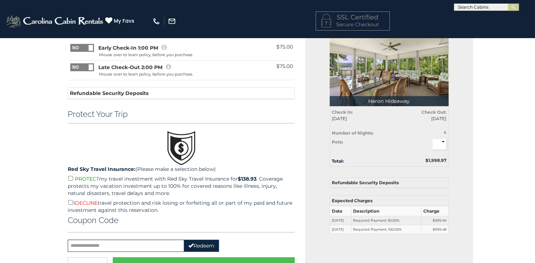
drag, startPoint x: 535, startPoint y: 117, endPoint x: 522, endPoint y: 79, distance: 39.9
click at [522, 79] on div "Contact Information Info & Options Payment Info 1. Guest Information Enter Your…" at bounding box center [267, 248] width 535 height 520
click at [214, 260] on button "Continue" at bounding box center [204, 267] width 182 height 18
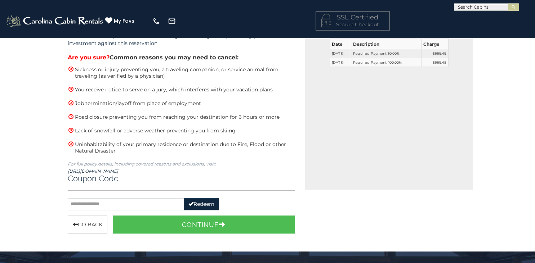
scroll to position [220, 0]
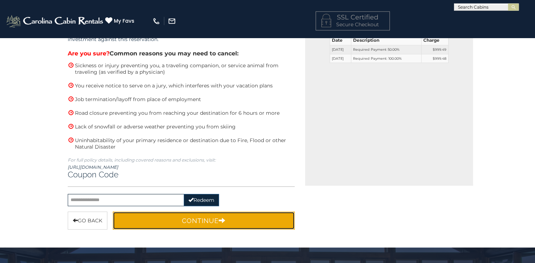
click at [267, 218] on button "Continue" at bounding box center [204, 221] width 182 height 18
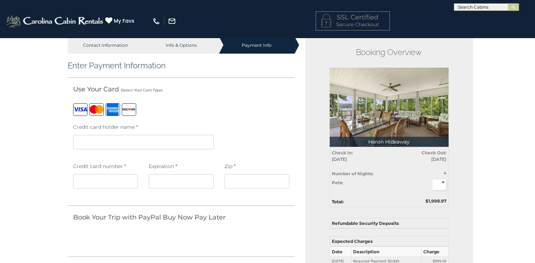
scroll to position [0, 0]
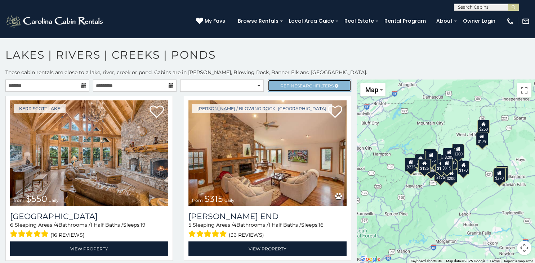
click at [301, 86] on span "Search" at bounding box center [306, 85] width 19 height 5
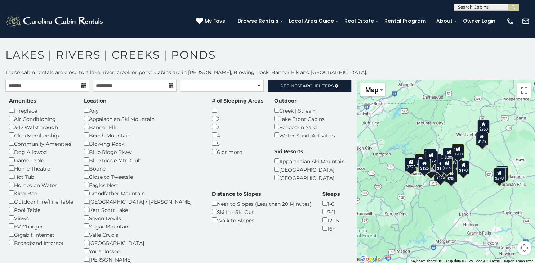
click at [83, 84] on icon at bounding box center [83, 85] width 5 height 5
click at [81, 87] on icon at bounding box center [83, 85] width 5 height 5
click at [349, 58] on h1 "Lakes | Rivers | Creeks | Ponds" at bounding box center [267, 58] width 535 height 21
click at [337, 85] on icon at bounding box center [337, 86] width 4 height 4
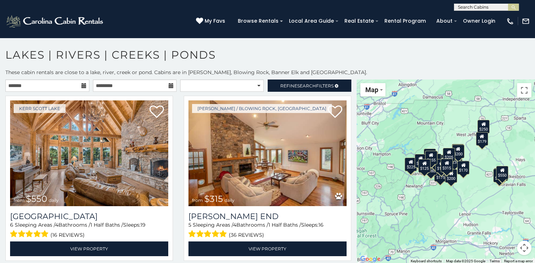
click at [82, 85] on icon at bounding box center [83, 85] width 5 height 5
click at [219, 89] on select "**********" at bounding box center [222, 86] width 84 height 12
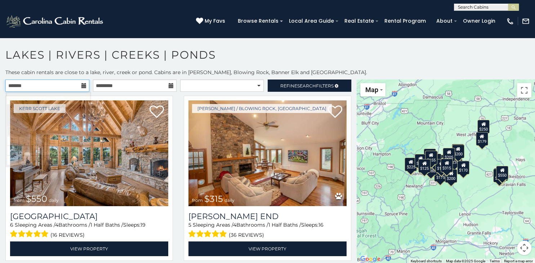
click at [82, 89] on input "text" at bounding box center [47, 86] width 84 height 12
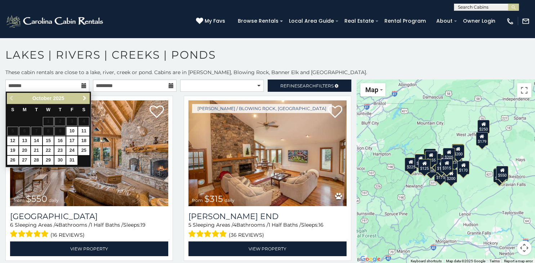
click at [87, 97] on span "Next" at bounding box center [85, 98] width 6 height 6
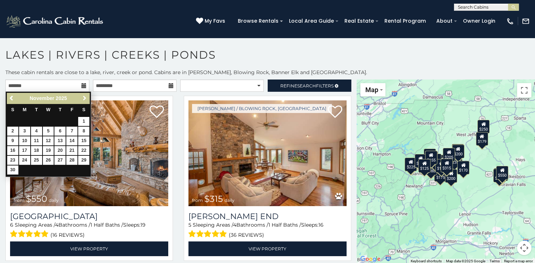
click at [87, 97] on span "Next" at bounding box center [85, 98] width 6 height 6
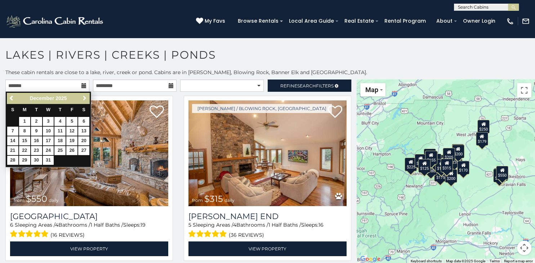
click at [87, 97] on span "Next" at bounding box center [85, 98] width 6 height 6
click at [72, 123] on link "2" at bounding box center [71, 121] width 11 height 9
type input "**********"
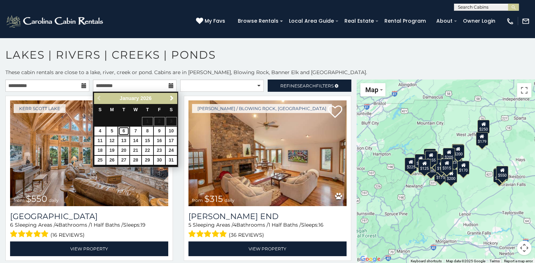
click at [124, 133] on link "6" at bounding box center [123, 131] width 11 height 9
type input "**********"
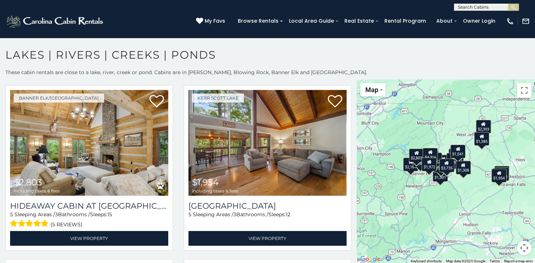
scroll to position [1755, 0]
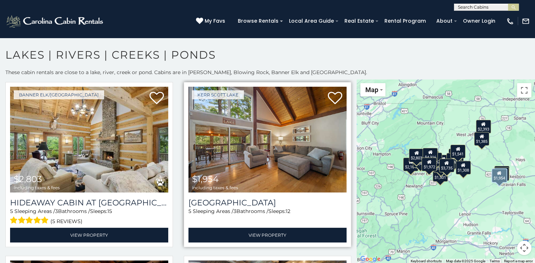
click at [259, 153] on img at bounding box center [267, 140] width 158 height 106
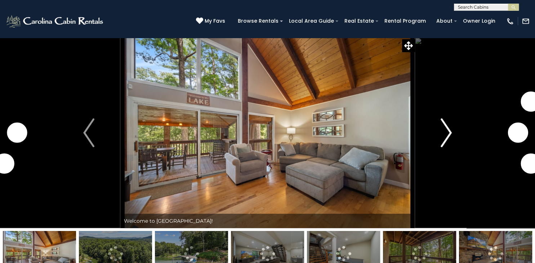
click at [445, 131] on img "Next" at bounding box center [446, 133] width 11 height 29
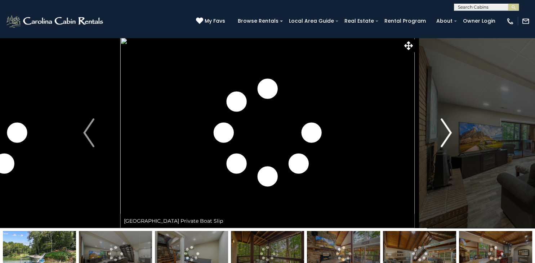
click at [445, 131] on img "Next" at bounding box center [446, 133] width 11 height 29
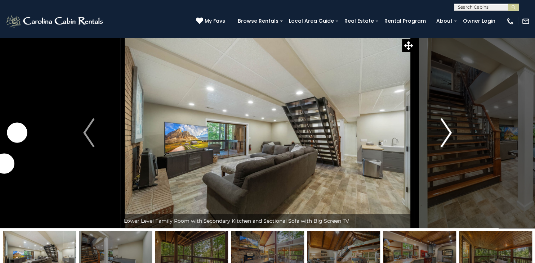
click at [445, 131] on img "Next" at bounding box center [446, 133] width 11 height 29
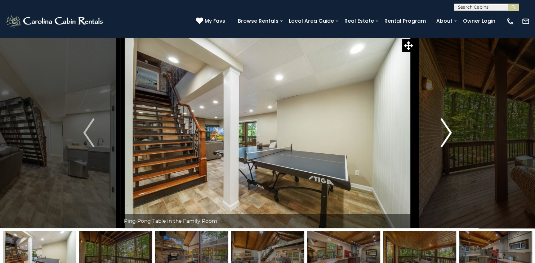
click at [445, 131] on img "Next" at bounding box center [446, 133] width 11 height 29
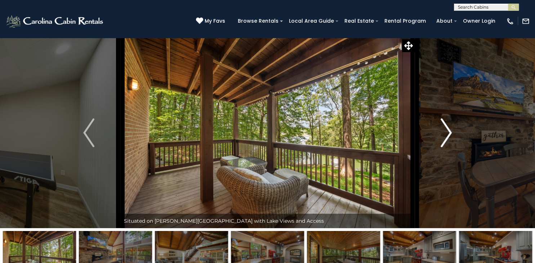
click at [445, 131] on img "Next" at bounding box center [446, 133] width 11 height 29
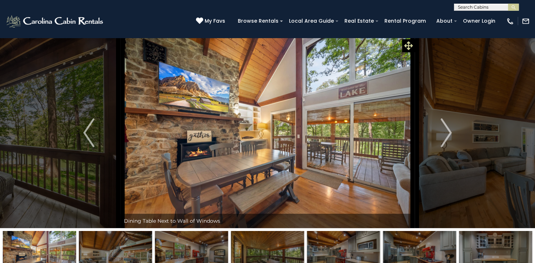
click at [410, 46] on icon at bounding box center [408, 45] width 9 height 9
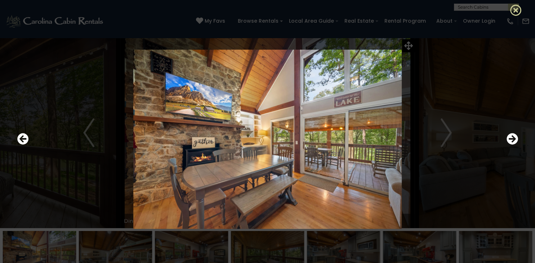
click at [513, 8] on icon at bounding box center [516, 10] width 12 height 12
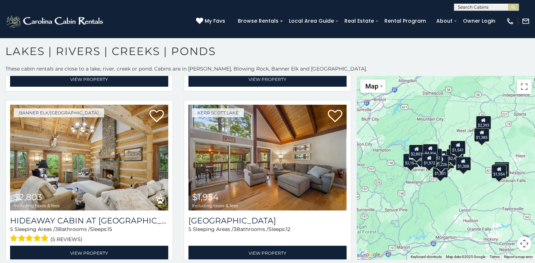
scroll to position [1730, 0]
